Goal: Information Seeking & Learning: Compare options

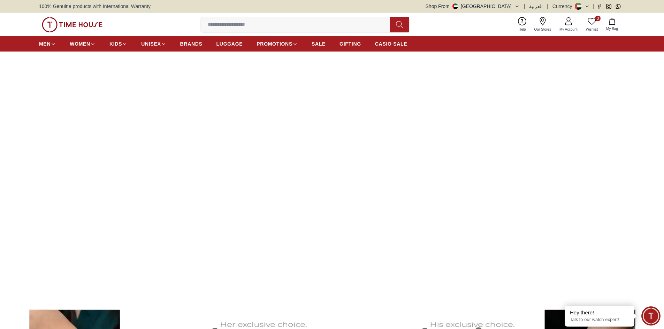
click at [231, 213] on img at bounding box center [332, 173] width 664 height 242
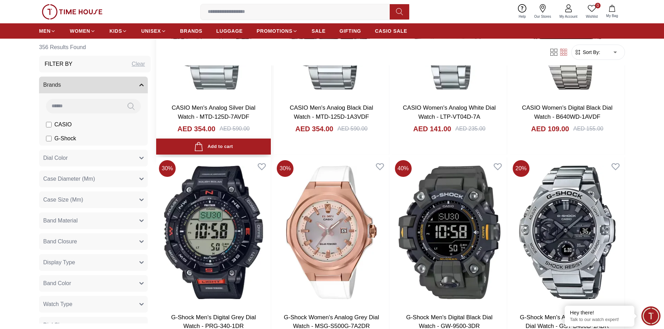
scroll to position [697, 0]
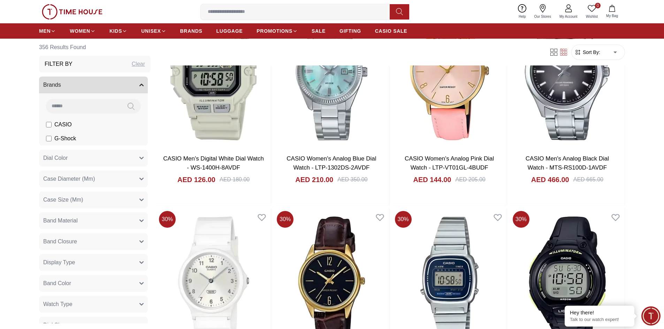
scroll to position [2091, 0]
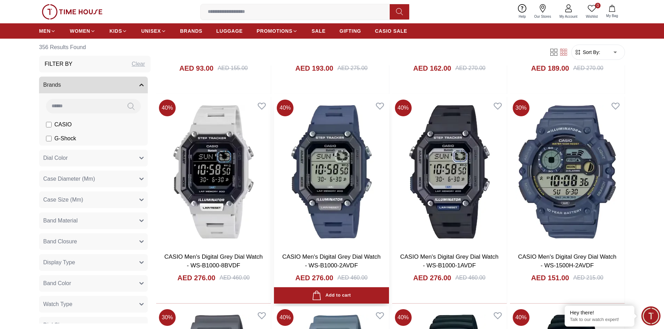
scroll to position [2963, 0]
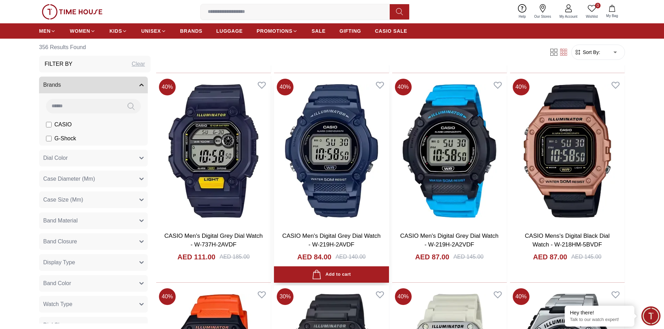
scroll to position [3486, 0]
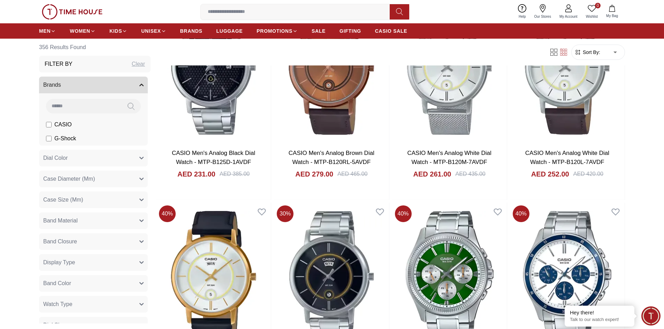
scroll to position [5228, 0]
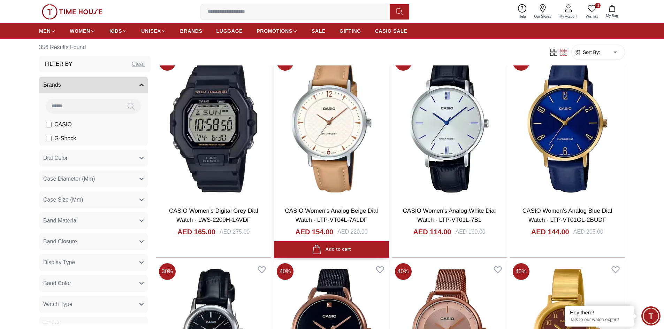
scroll to position [5960, 0]
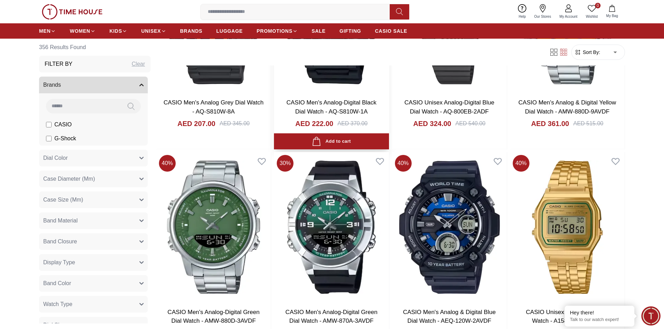
scroll to position [7215, 0]
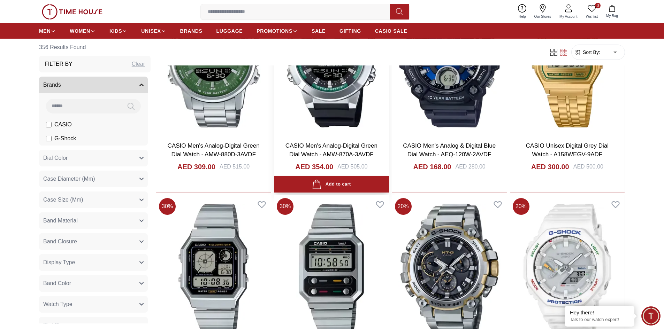
scroll to position [7459, 0]
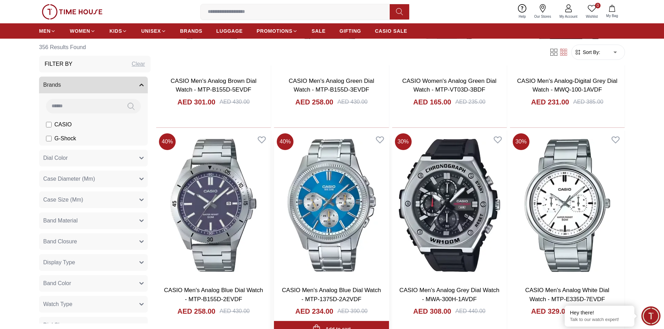
scroll to position [9237, 0]
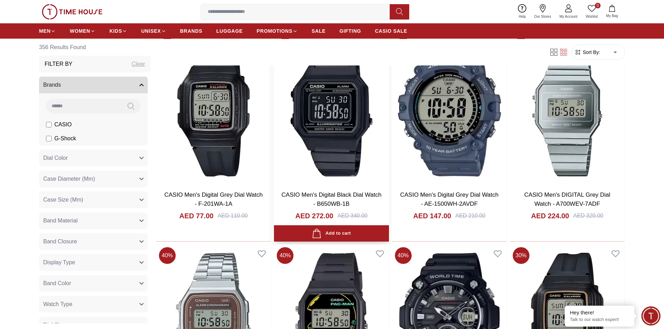
scroll to position [10387, 0]
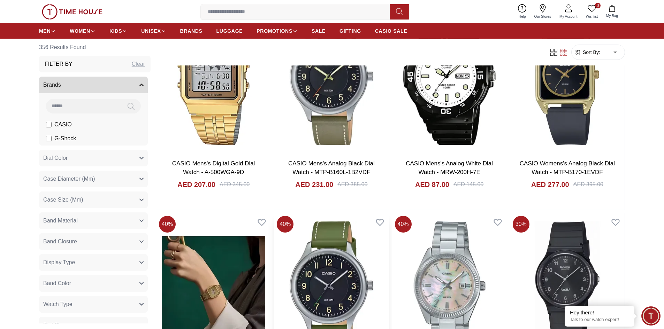
scroll to position [11467, 0]
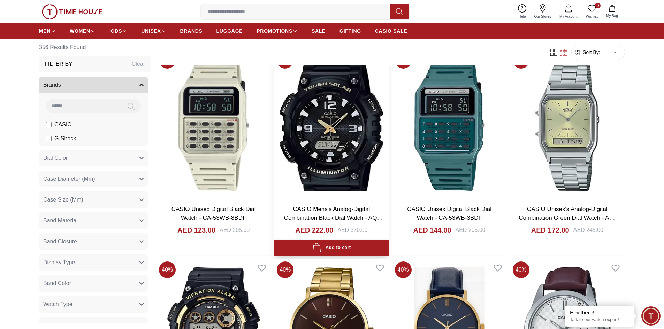
scroll to position [11808, 0]
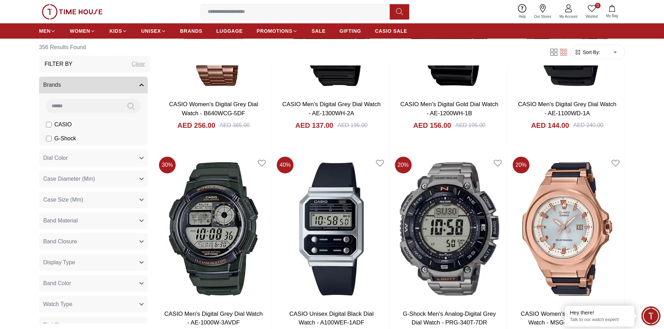
scroll to position [13635, 0]
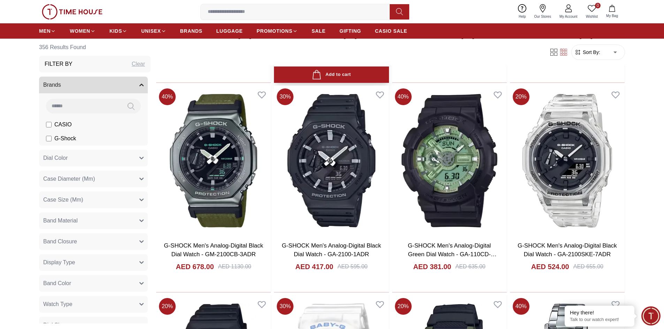
scroll to position [14529, 0]
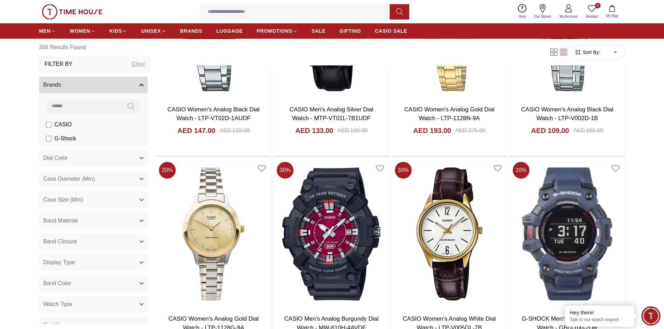
scroll to position [15728, 0]
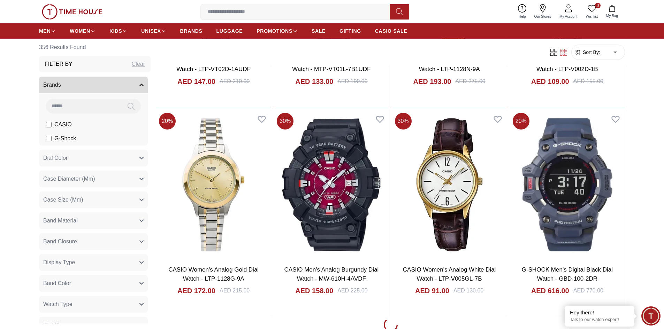
scroll to position [15923, 0]
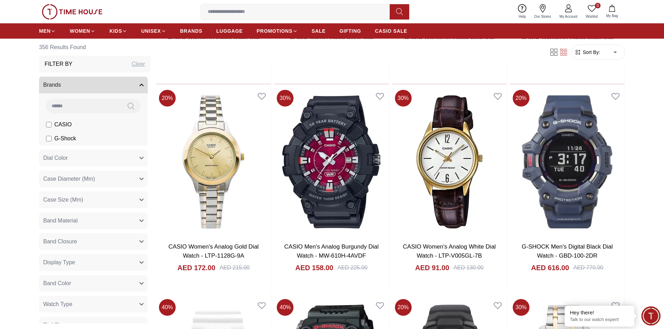
scroll to position [15577, 0]
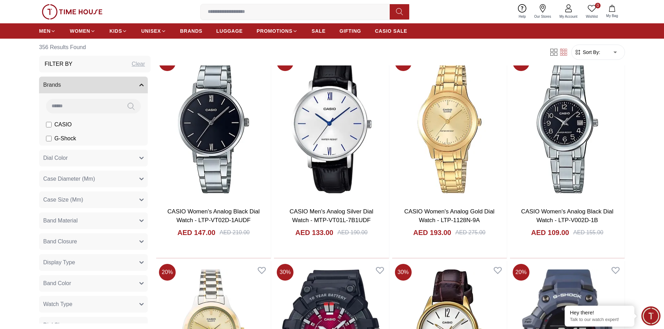
click at [136, 87] on button "Brands" at bounding box center [93, 85] width 109 height 17
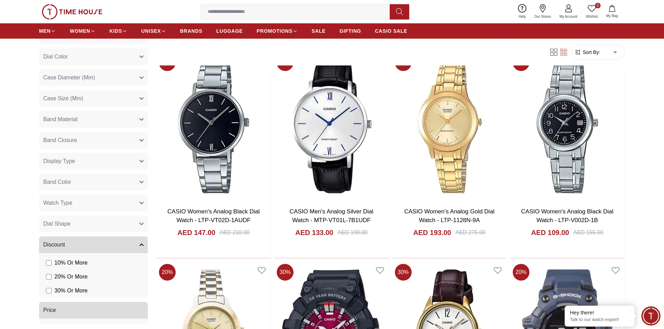
scroll to position [86, 0]
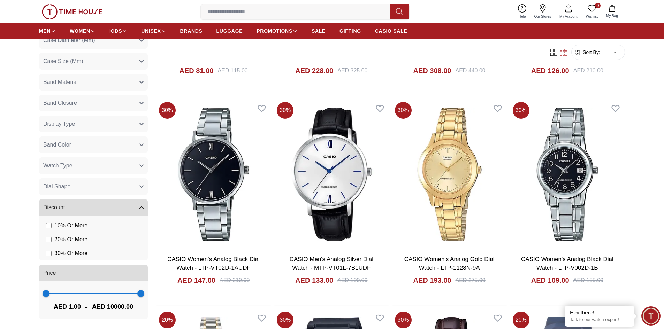
scroll to position [15577, 0]
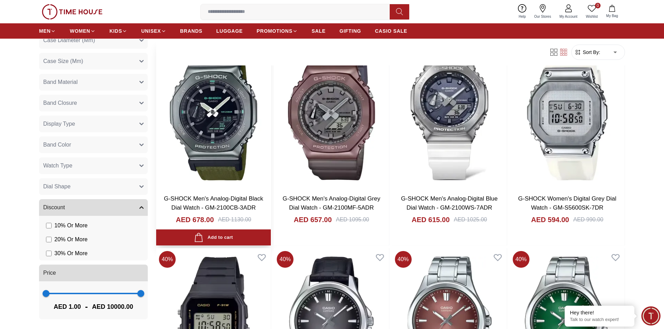
scroll to position [593, 0]
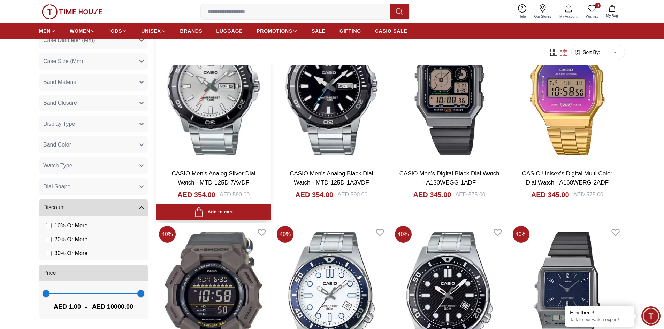
scroll to position [1499, 0]
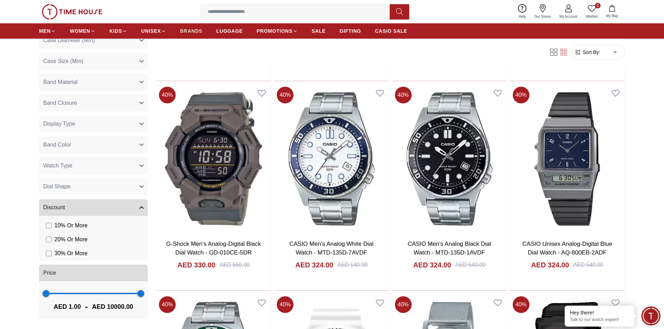
click at [201, 33] on span "BRANDS" at bounding box center [191, 31] width 22 height 7
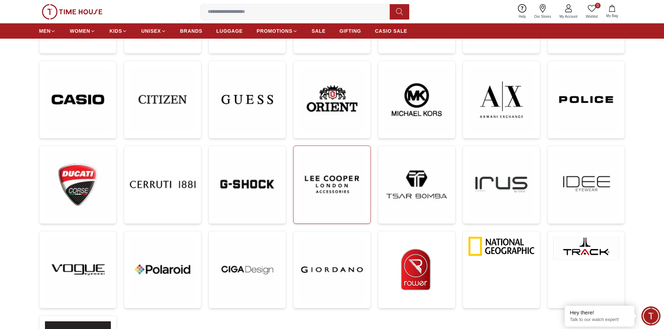
scroll to position [174, 0]
click at [305, 168] on img at bounding box center [332, 185] width 66 height 66
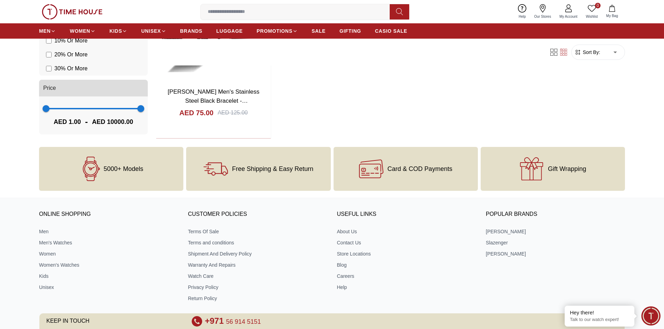
scroll to position [792, 0]
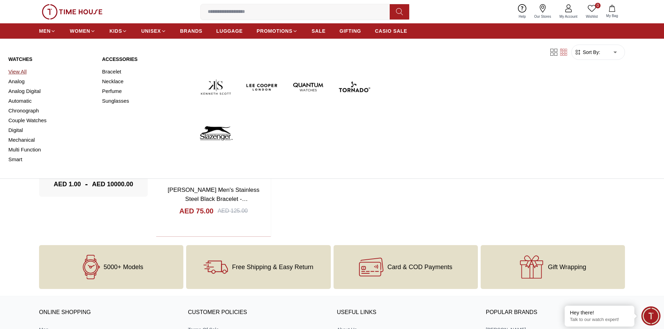
click at [20, 73] on link "View All" at bounding box center [50, 72] width 85 height 10
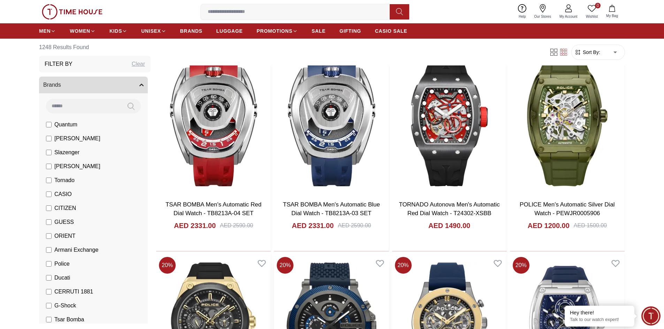
scroll to position [453, 0]
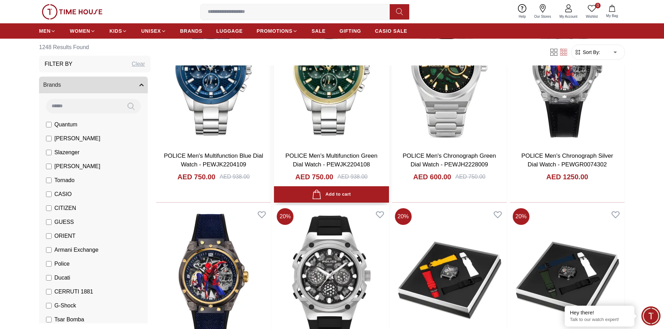
scroll to position [627, 0]
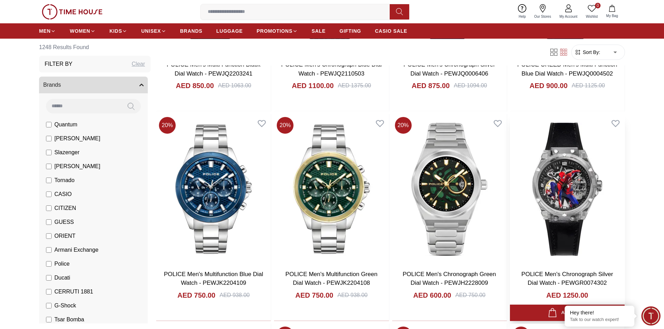
click at [575, 194] on img at bounding box center [567, 189] width 115 height 150
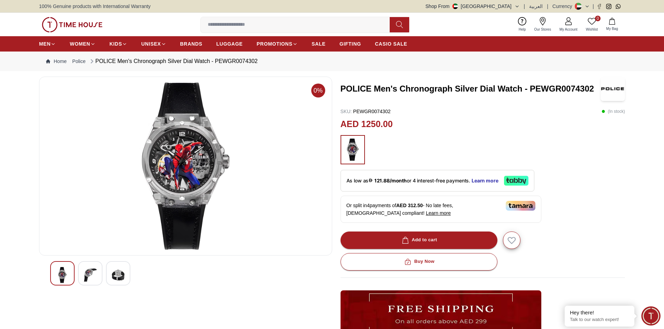
click at [114, 281] on img at bounding box center [118, 275] width 13 height 16
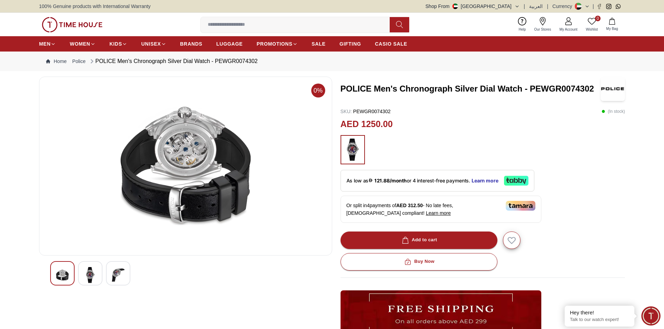
click at [96, 277] on img at bounding box center [90, 275] width 13 height 16
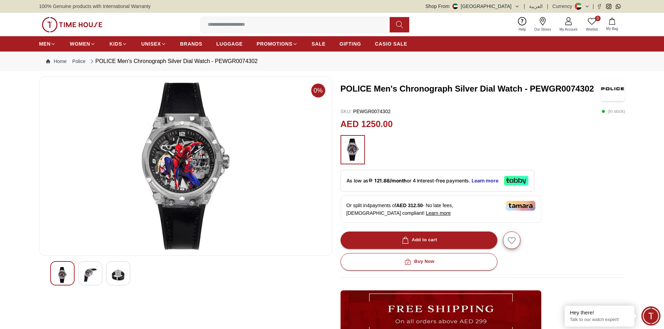
click at [67, 277] on img at bounding box center [62, 275] width 13 height 16
click at [174, 158] on img at bounding box center [185, 166] width 281 height 167
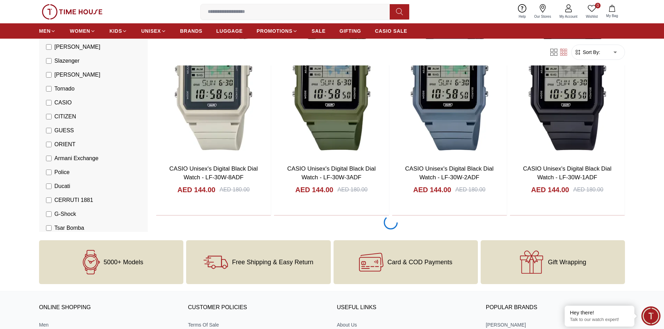
scroll to position [1986, 0]
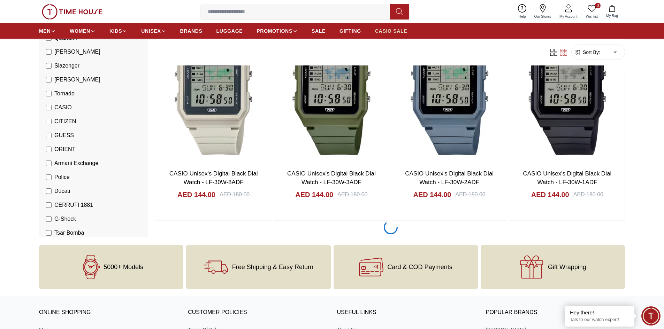
click at [380, 32] on span "CASIO SALE" at bounding box center [391, 31] width 32 height 7
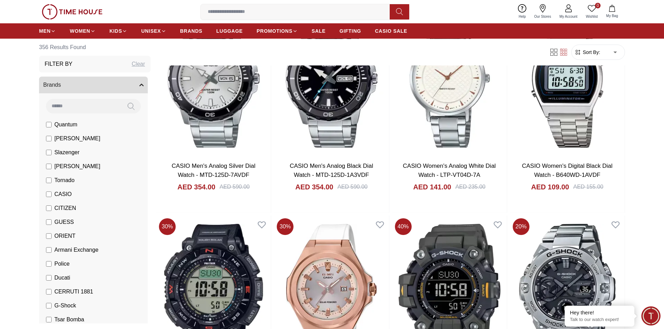
scroll to position [488, 0]
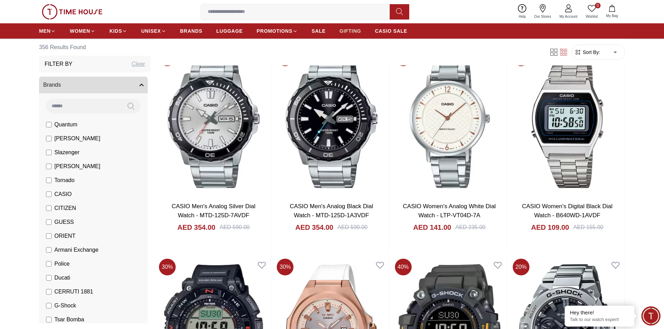
click at [344, 31] on span "GIFTING" at bounding box center [350, 31] width 22 height 7
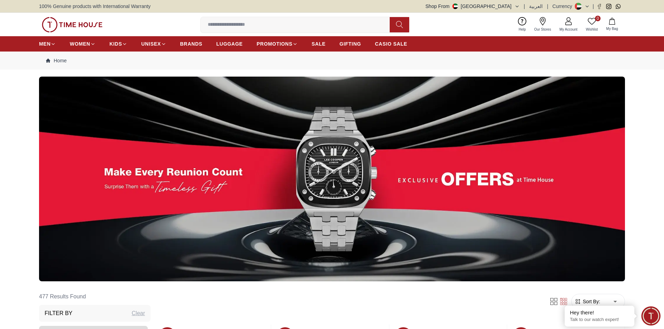
click at [282, 164] on img at bounding box center [332, 179] width 586 height 205
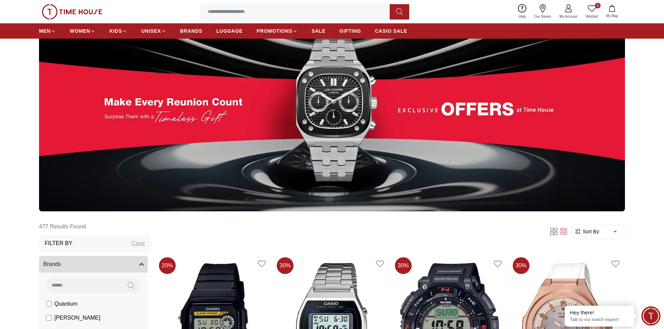
scroll to position [70, 0]
click at [480, 105] on img at bounding box center [332, 109] width 586 height 205
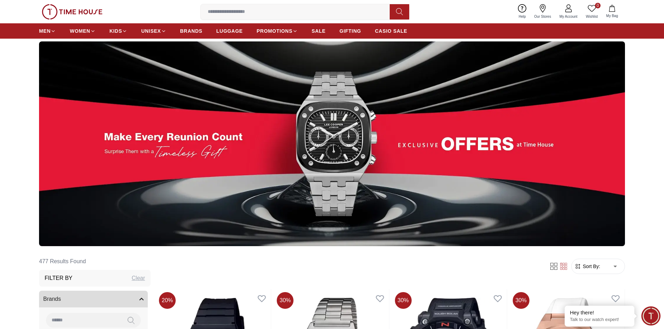
scroll to position [35, 0]
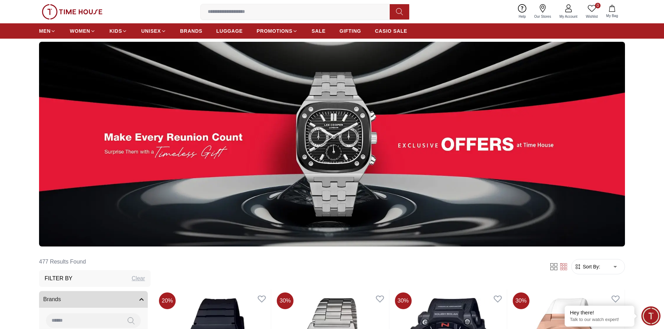
click at [117, 130] on img at bounding box center [332, 144] width 586 height 205
click at [117, 140] on img at bounding box center [332, 144] width 586 height 205
click at [117, 142] on img at bounding box center [332, 144] width 586 height 205
click at [194, 35] on link "BRANDS" at bounding box center [191, 31] width 22 height 13
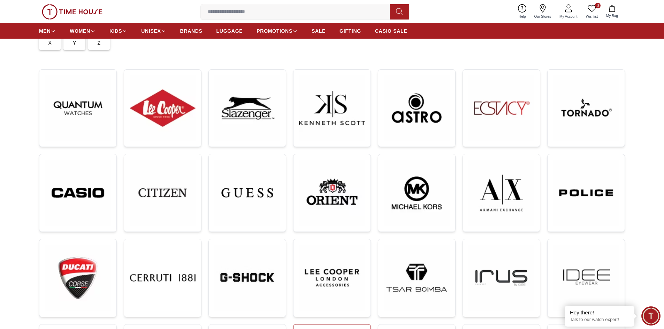
scroll to position [244, 0]
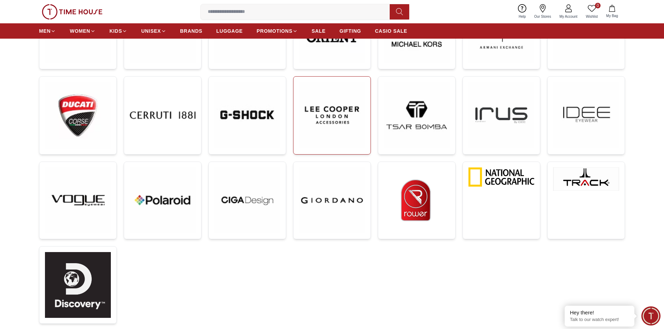
click at [341, 124] on img at bounding box center [332, 115] width 66 height 66
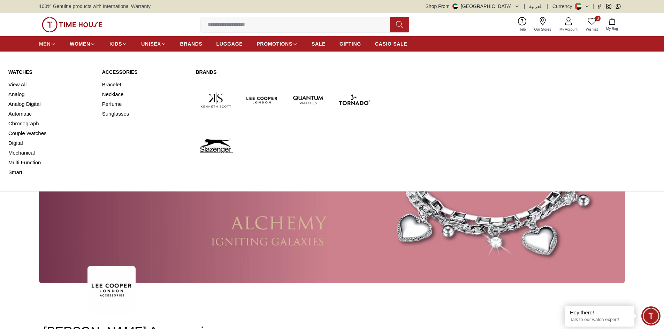
click at [51, 43] on icon at bounding box center [53, 43] width 5 height 5
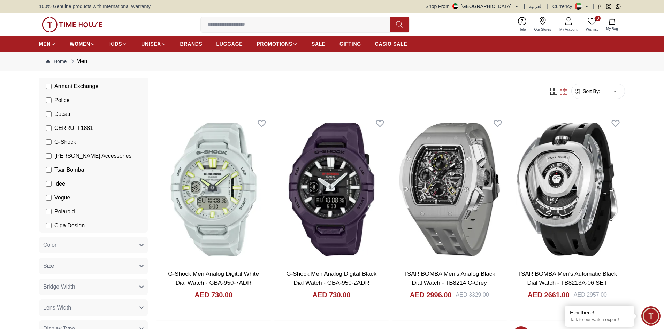
scroll to position [209, 0]
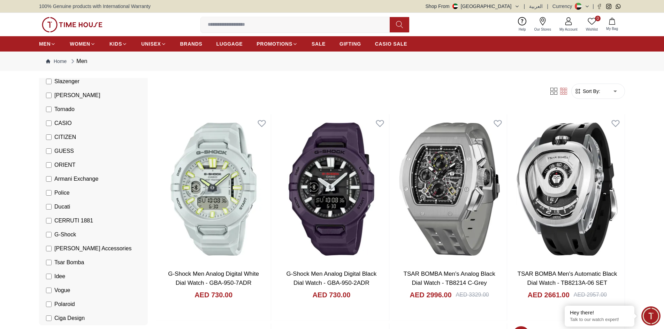
scroll to position [70, 0]
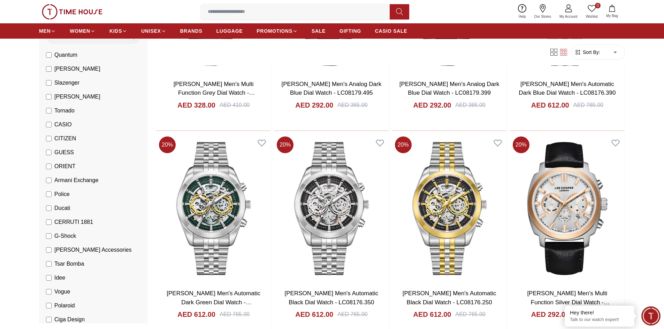
scroll to position [941, 0]
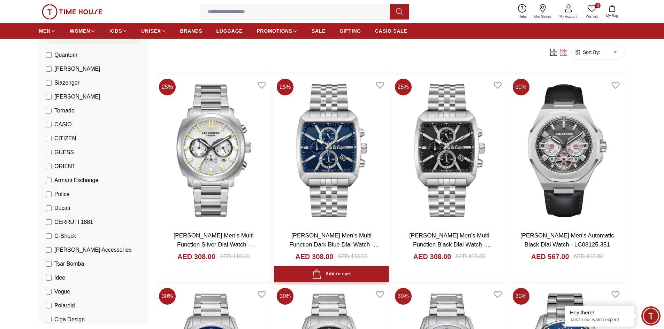
scroll to position [1743, 0]
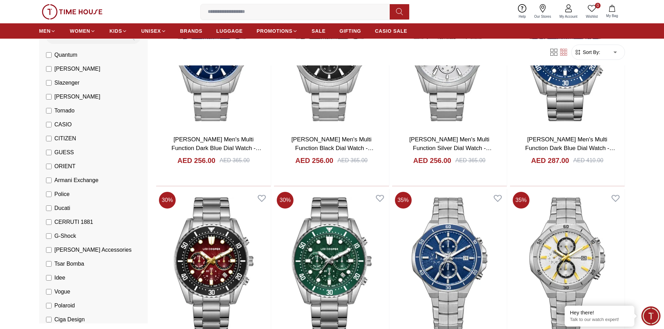
scroll to position [1987, 0]
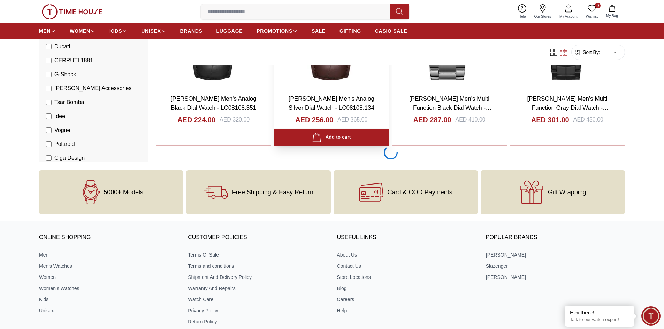
scroll to position [5263, 0]
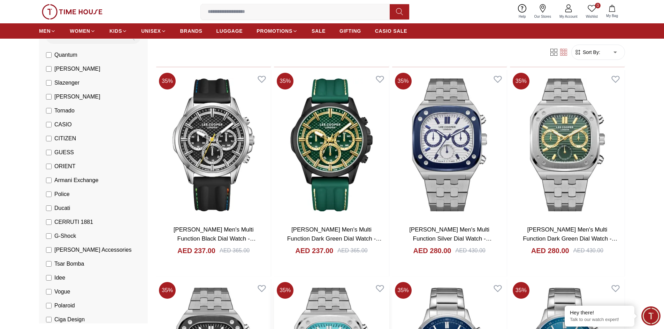
scroll to position [5751, 0]
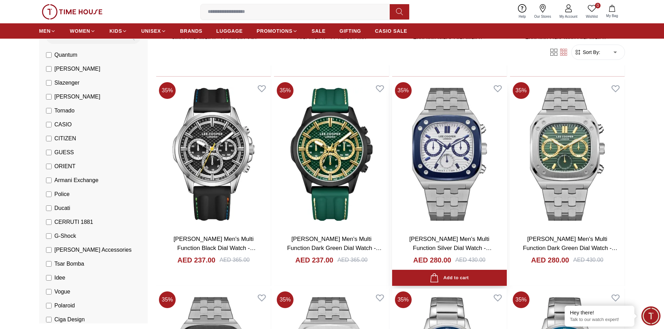
click at [457, 155] on img at bounding box center [449, 154] width 115 height 150
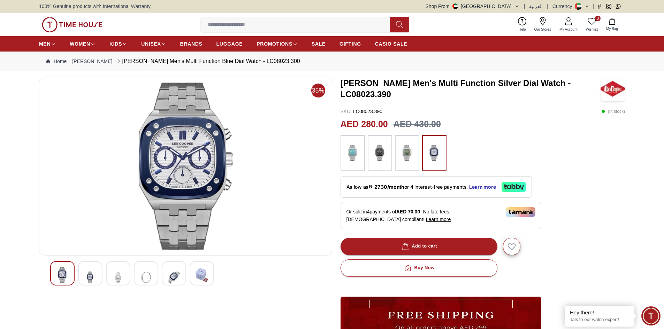
click at [174, 279] on img at bounding box center [174, 277] width 13 height 21
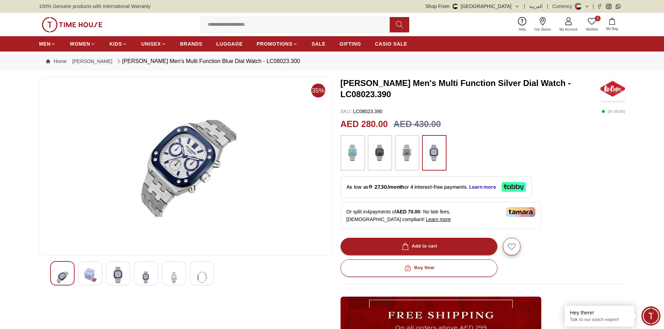
click at [152, 277] on img at bounding box center [146, 277] width 13 height 21
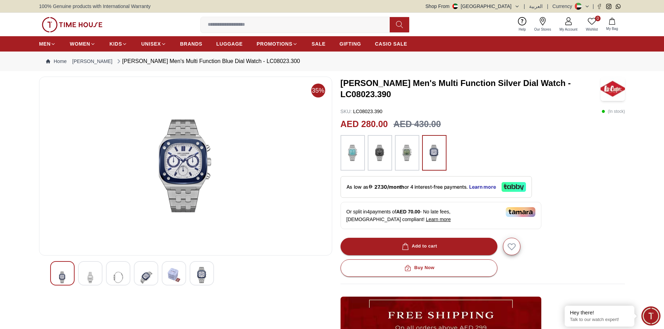
click at [125, 272] on div at bounding box center [118, 273] width 24 height 24
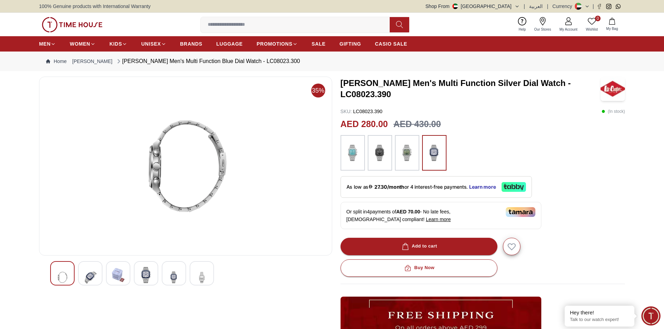
click at [97, 274] on div at bounding box center [90, 273] width 24 height 24
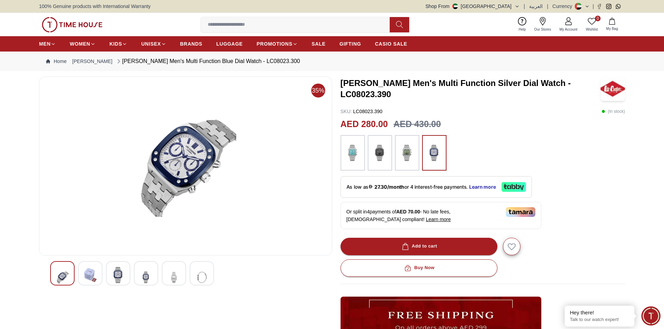
click at [70, 273] on div at bounding box center [62, 273] width 24 height 24
click at [176, 281] on img at bounding box center [174, 277] width 13 height 21
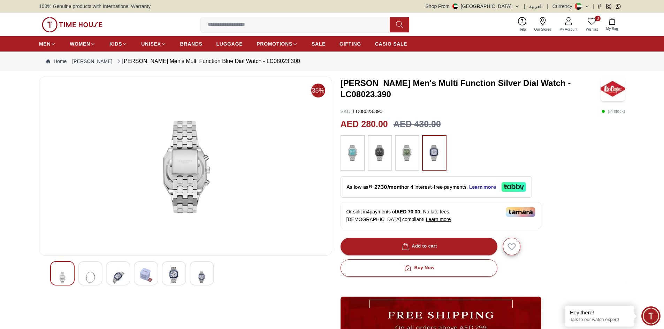
click at [193, 277] on div at bounding box center [202, 273] width 24 height 24
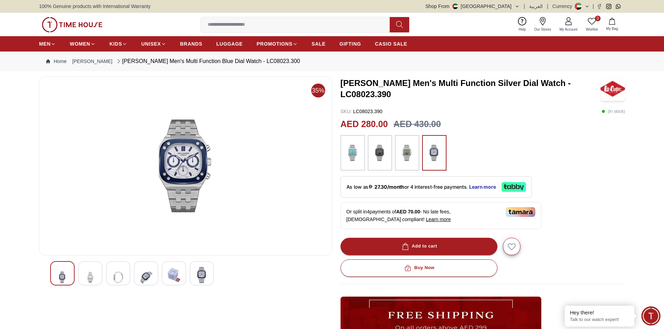
click at [176, 277] on img at bounding box center [174, 275] width 13 height 16
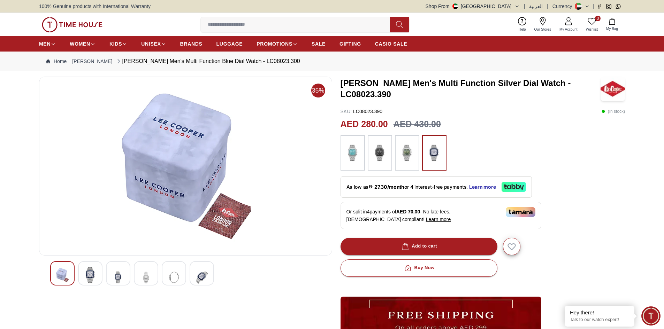
click at [151, 273] on img at bounding box center [146, 277] width 13 height 21
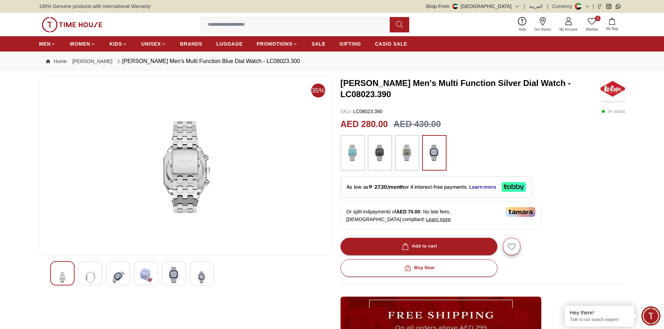
click at [122, 278] on img at bounding box center [118, 277] width 13 height 21
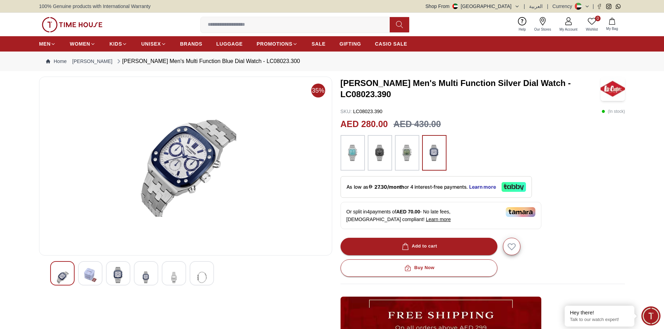
click at [185, 270] on div at bounding box center [174, 273] width 24 height 24
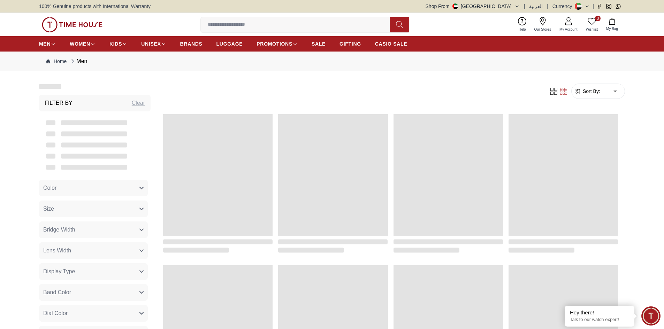
scroll to position [658, 0]
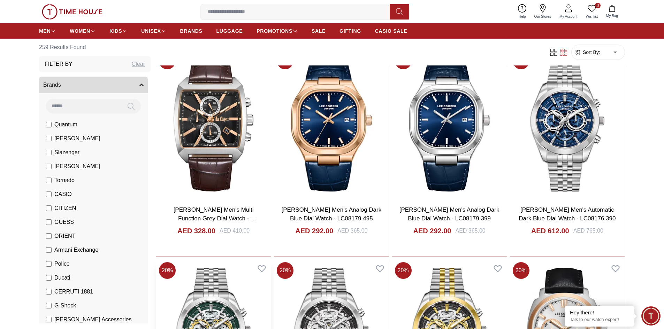
scroll to position [693, 0]
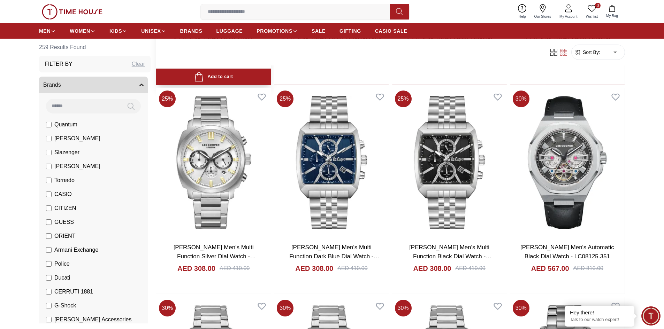
scroll to position [1739, 0]
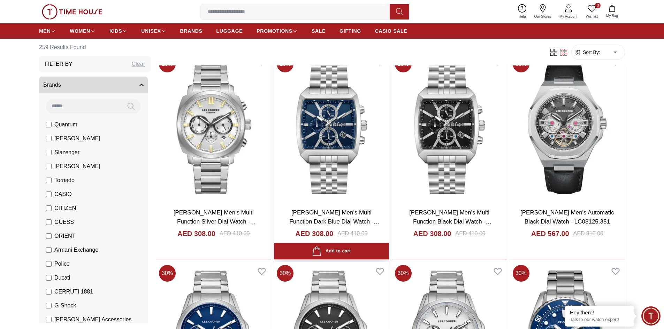
click at [326, 149] on img at bounding box center [331, 128] width 115 height 150
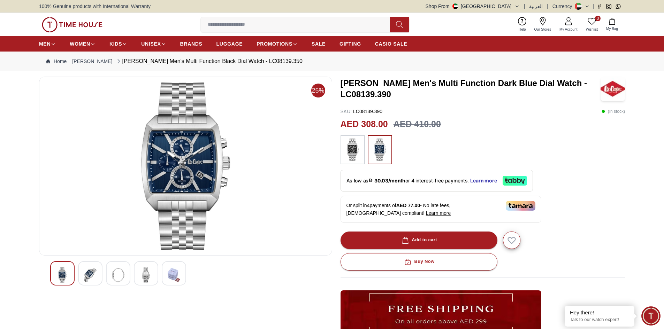
click at [125, 276] on div at bounding box center [118, 273] width 24 height 24
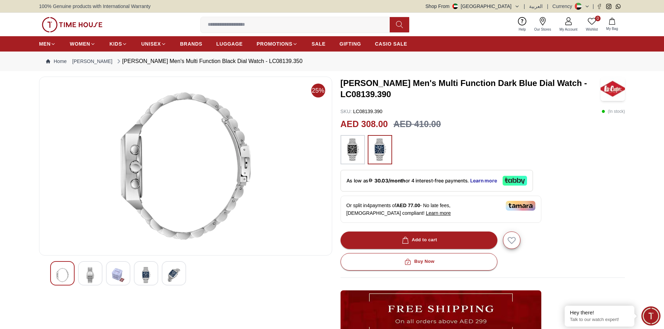
click at [143, 273] on img at bounding box center [146, 275] width 13 height 16
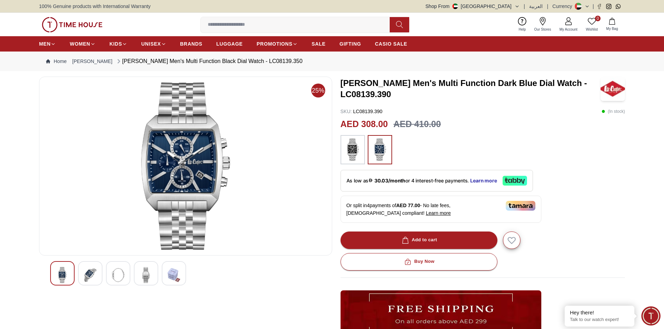
click at [99, 269] on div at bounding box center [90, 273] width 24 height 24
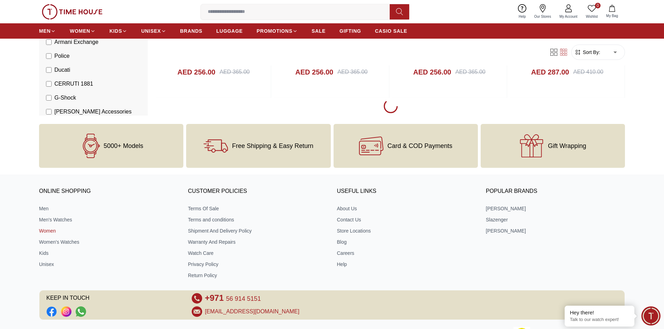
scroll to position [940, 0]
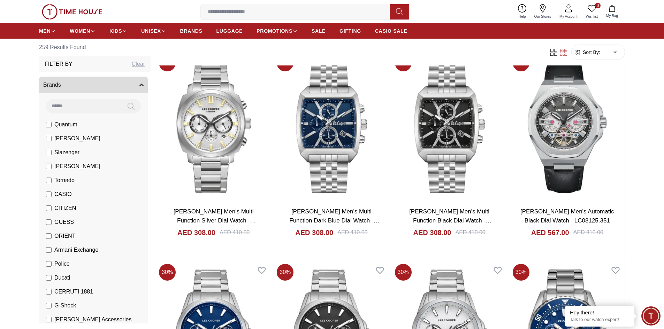
scroll to position [1748, 0]
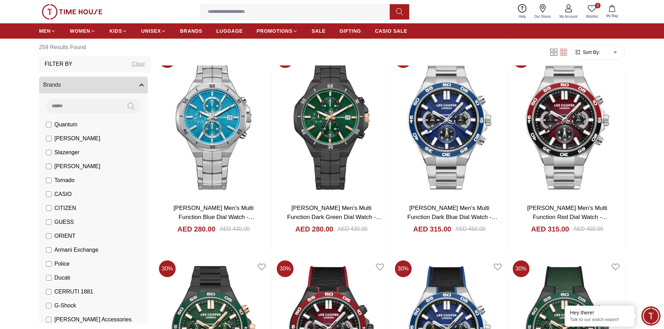
scroll to position [2707, 0]
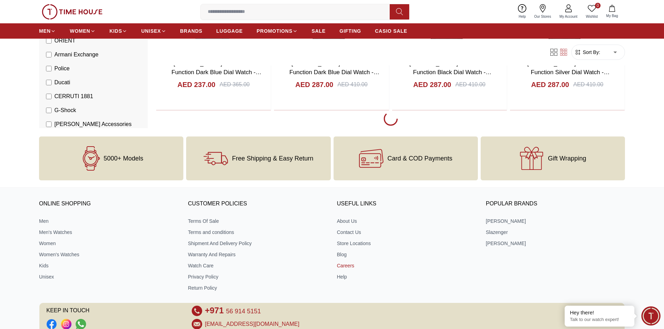
scroll to position [3191, 0]
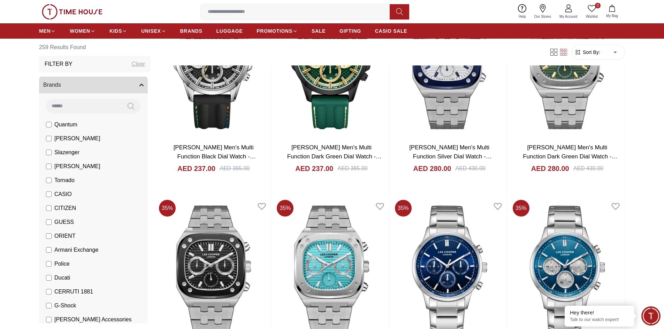
scroll to position [5957, 0]
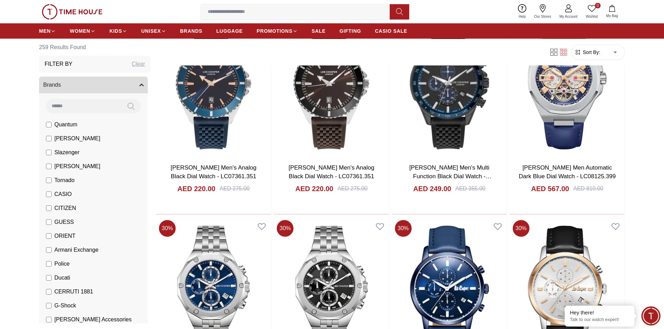
scroll to position [6991, 0]
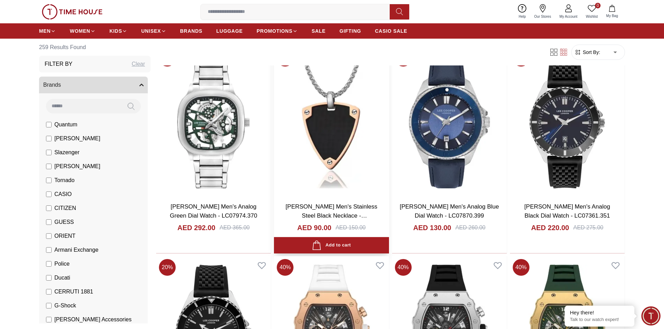
scroll to position [7880, 0]
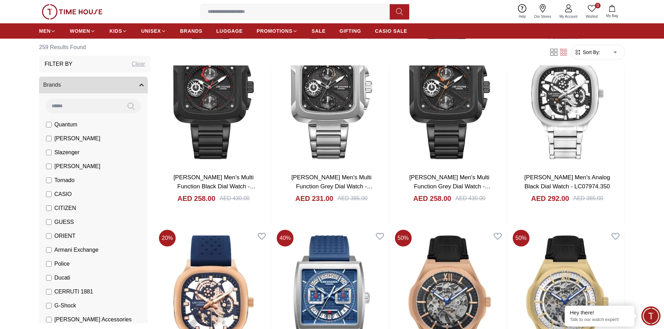
scroll to position [8936, 0]
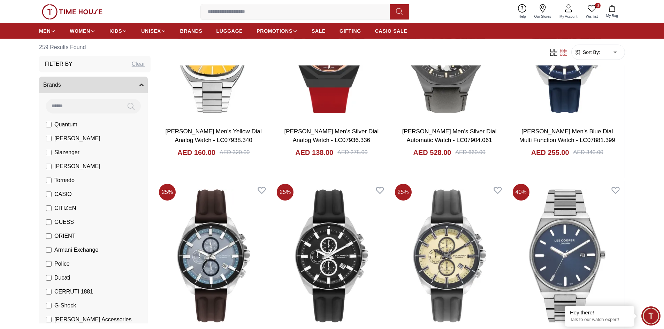
scroll to position [10297, 0]
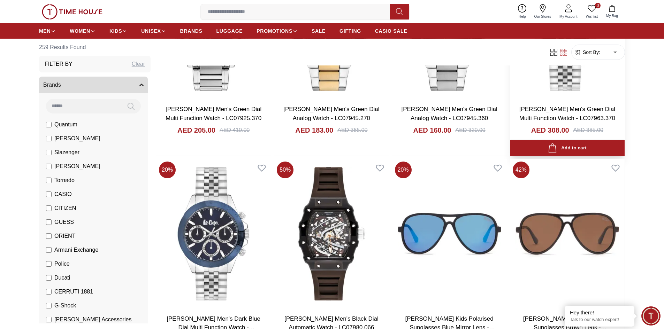
scroll to position [10853, 0]
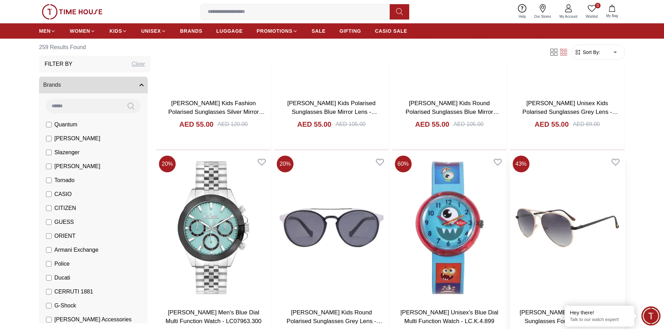
scroll to position [12387, 0]
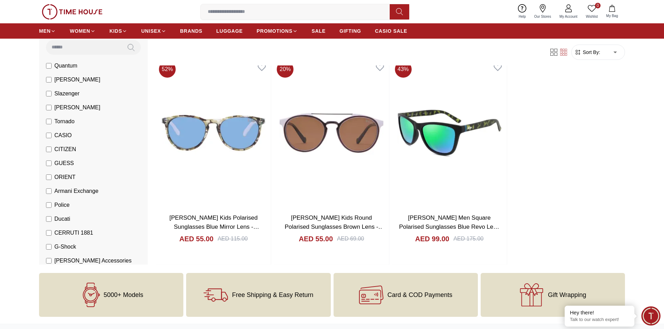
scroll to position [13545, 0]
